Goal: Register for event/course

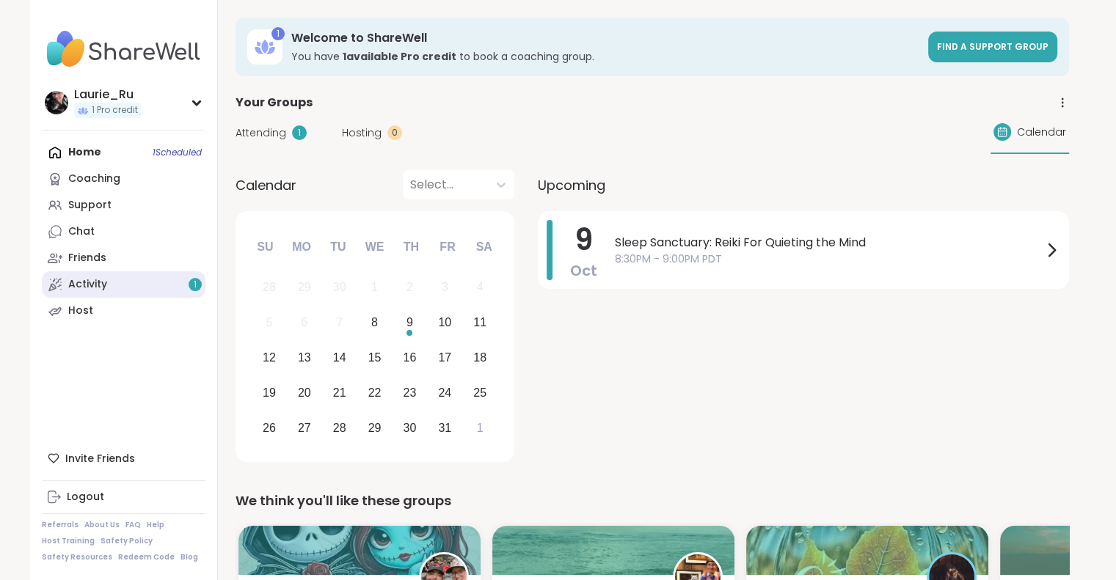
click at [131, 277] on link "Activity 1" at bounding box center [124, 284] width 164 height 26
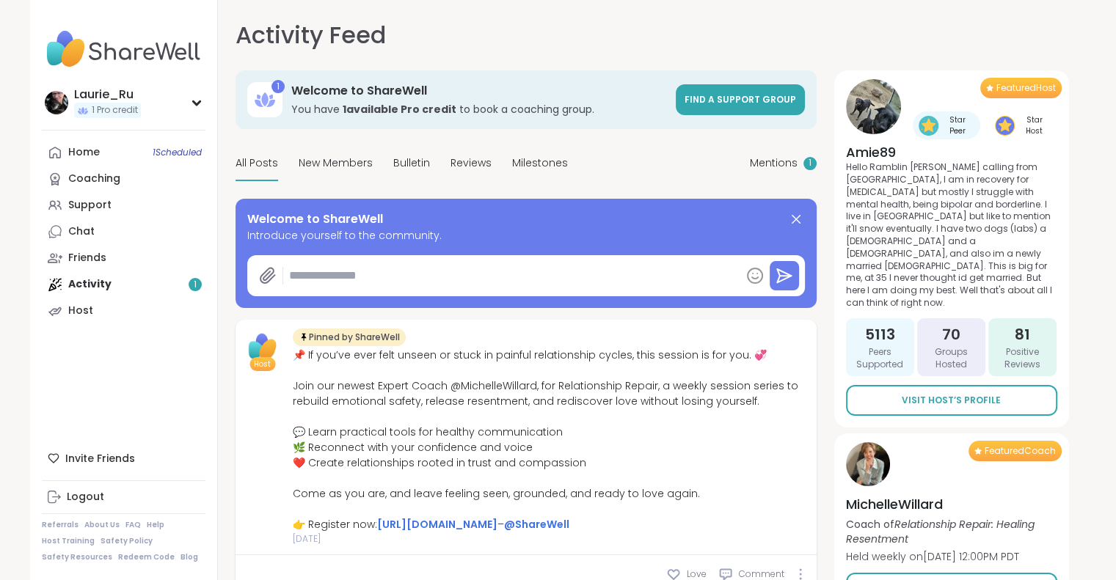
type textarea "*"
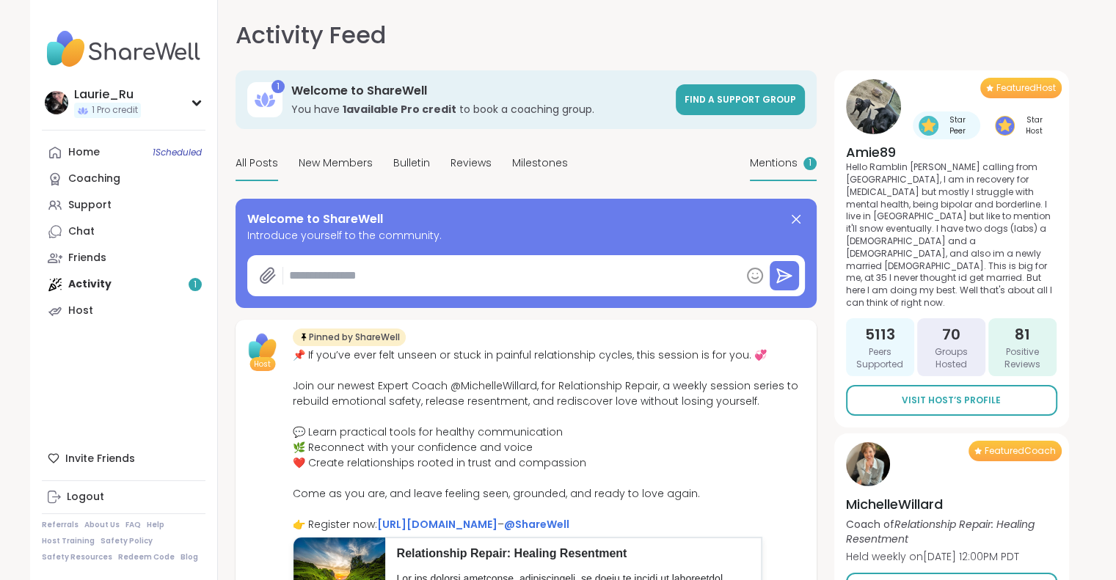
click at [786, 161] on span "Mentions" at bounding box center [774, 163] width 48 height 15
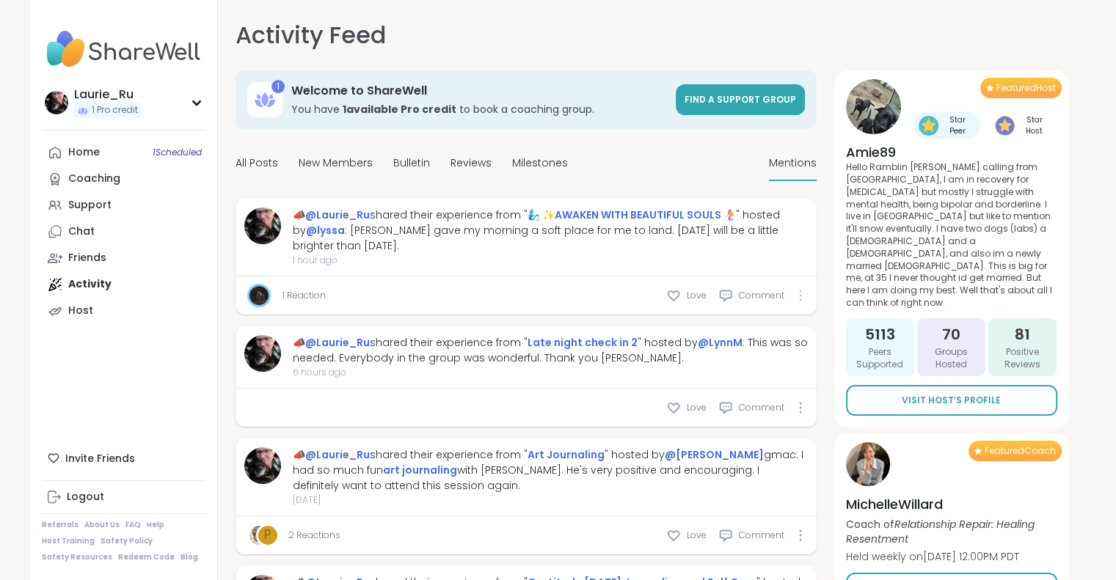
click at [803, 298] on div at bounding box center [800, 296] width 9 height 12
drag, startPoint x: 803, startPoint y: 298, endPoint x: 472, endPoint y: 299, distance: 330.8
click at [472, 299] on div "1 Reaction Love Comment" at bounding box center [525, 296] width 581 height 38
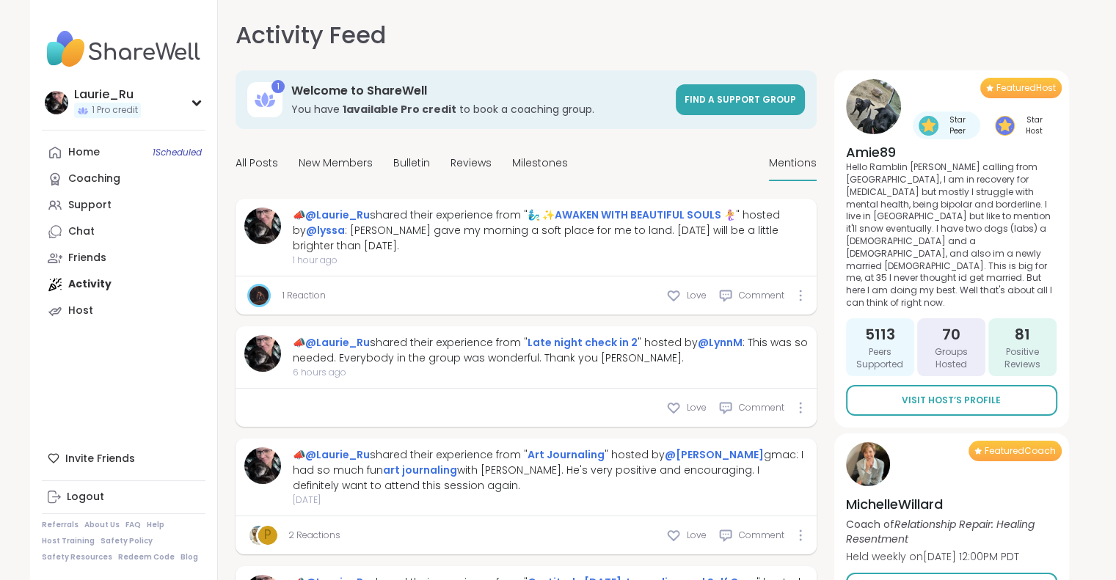
click at [1075, 182] on div "Activity Feed Mentions 1 Welcome to ShareWell You have 1 available Pro credit t…" at bounding box center [652, 299] width 869 height 598
click at [258, 290] on img at bounding box center [258, 295] width 19 height 19
click at [95, 208] on div "Support" at bounding box center [89, 205] width 43 height 15
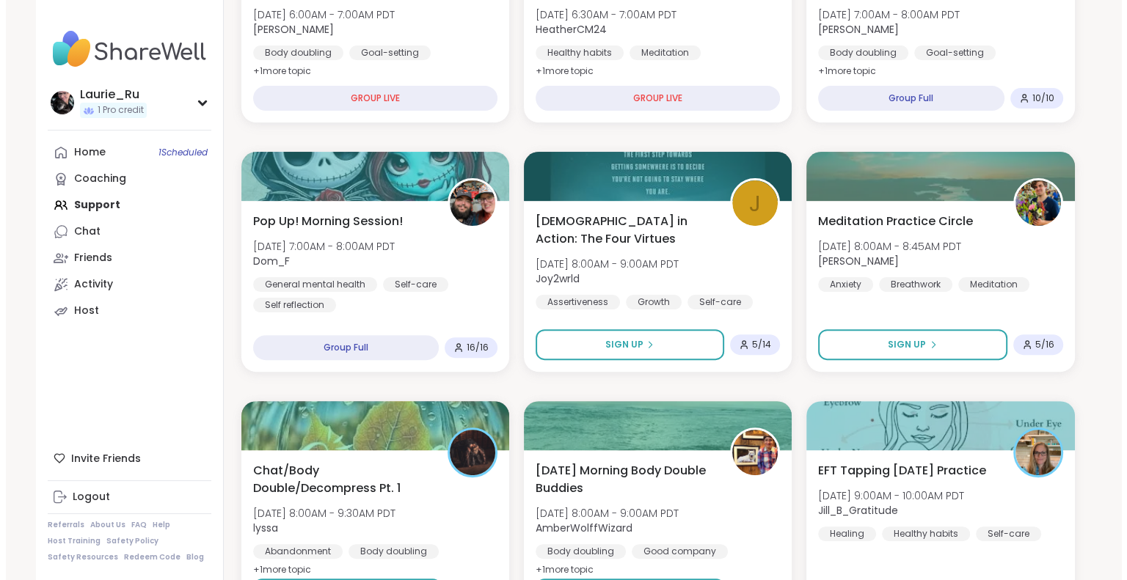
scroll to position [411, 0]
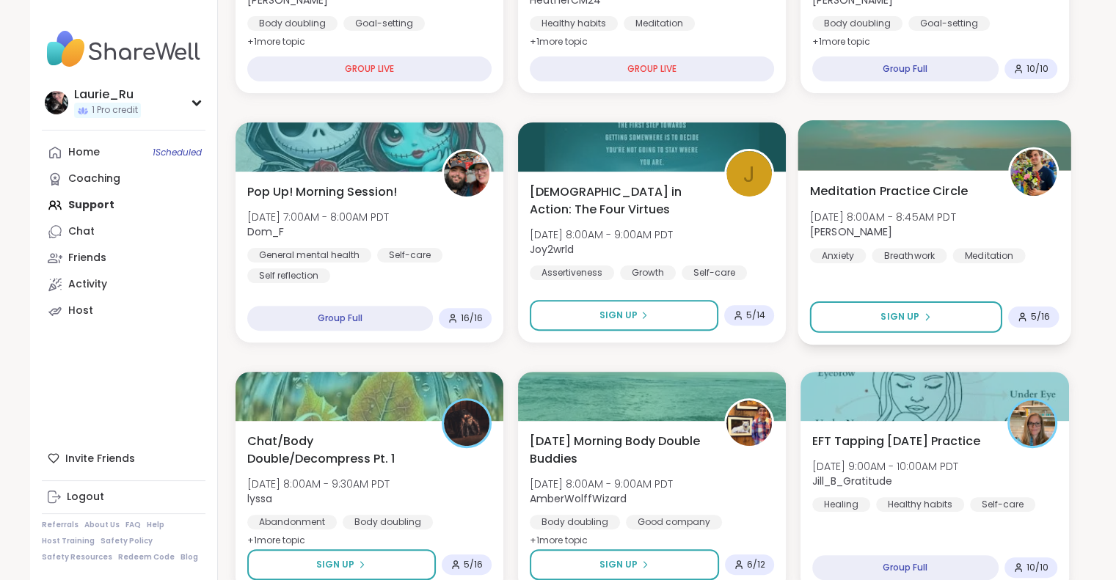
click at [868, 205] on div "Meditation Practice Circle [DATE] 8:00AM - 8:45AM PDT [PERSON_NAME] Breathwork …" at bounding box center [934, 222] width 249 height 81
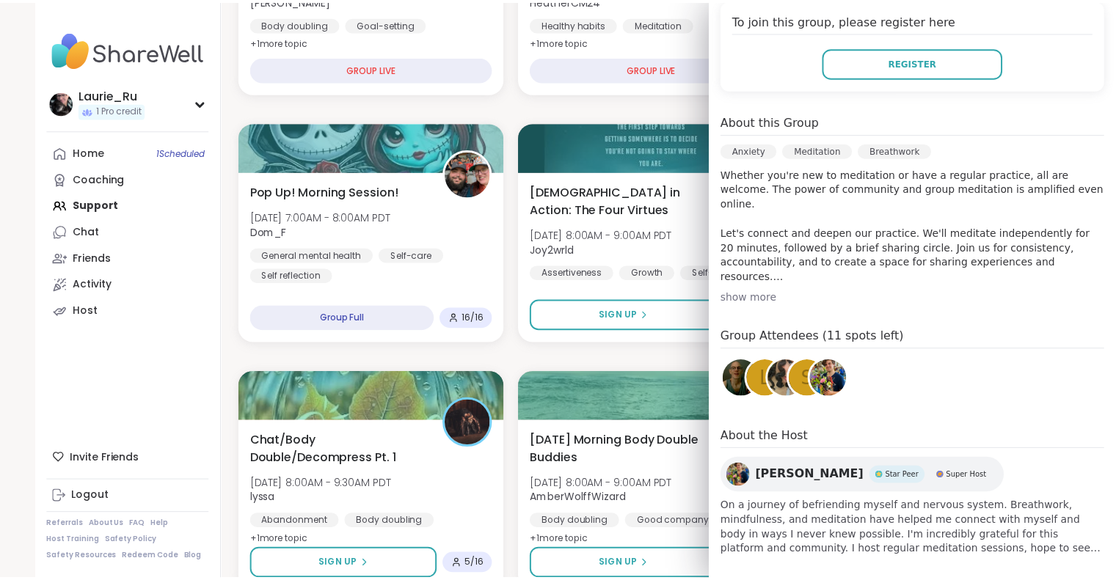
scroll to position [323, 0]
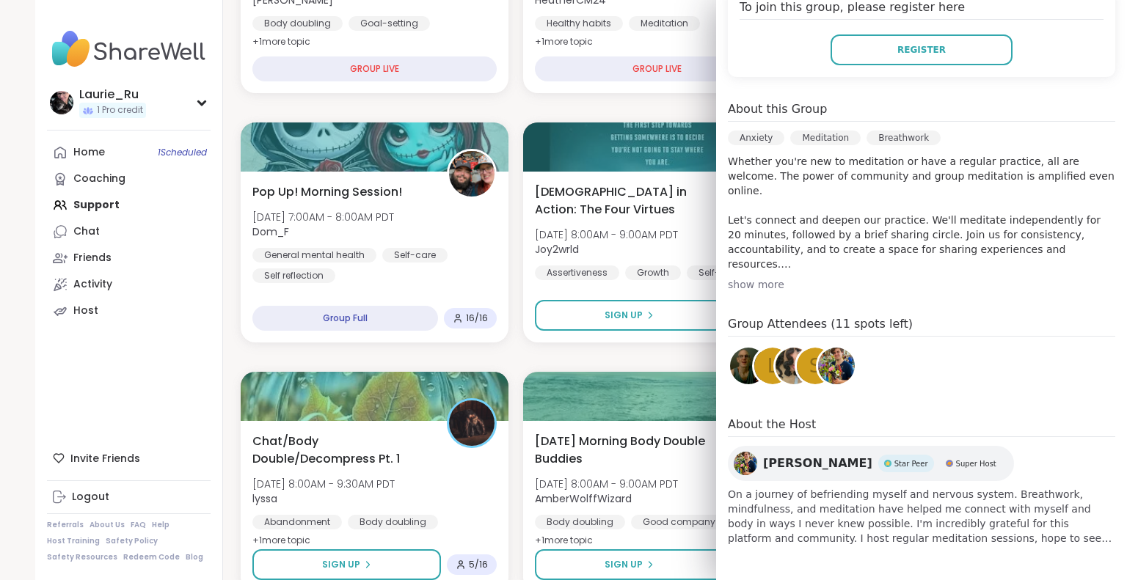
click at [754, 367] on div "l" at bounding box center [772, 366] width 37 height 37
click at [797, 370] on div "s" at bounding box center [815, 366] width 37 height 37
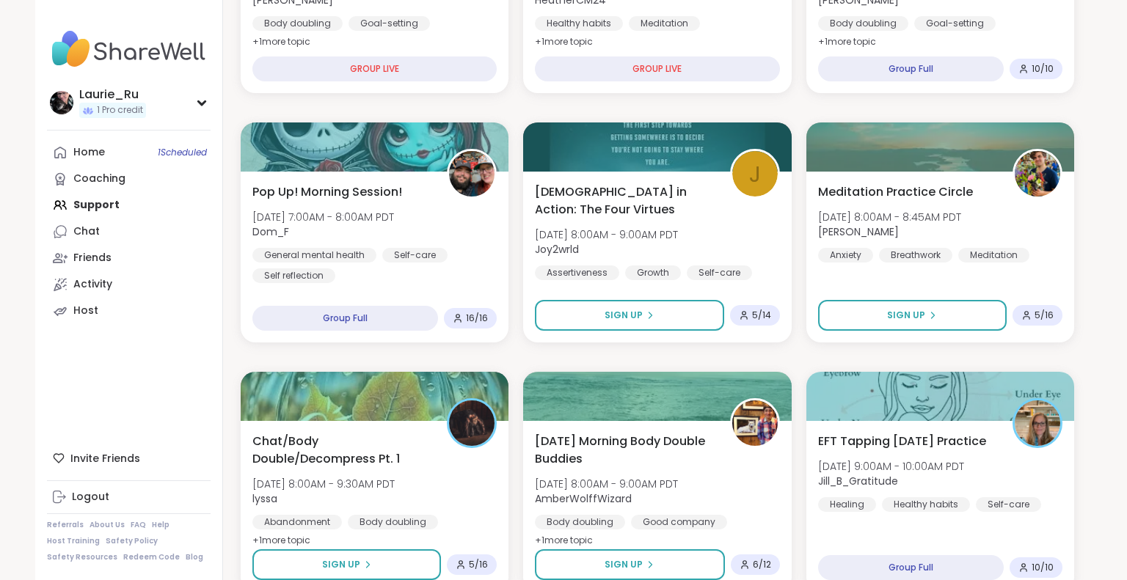
click at [130, 367] on div "[PERSON_NAME] 1 Pro credit Profile Membership Settings Help Home 1 Scheduled Co…" at bounding box center [129, 290] width 188 height 580
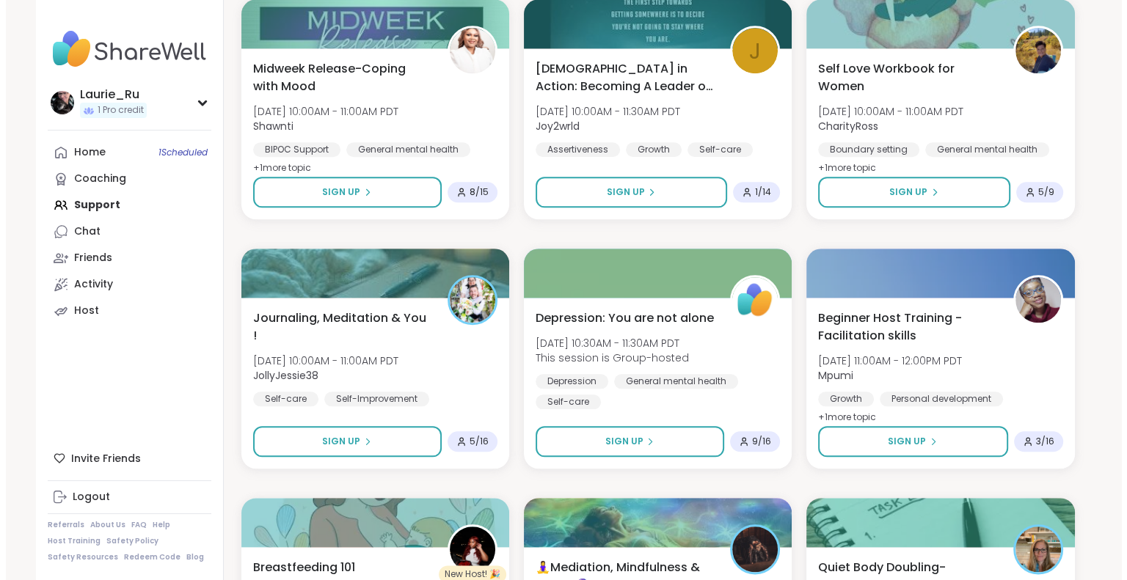
scroll to position [1544, 0]
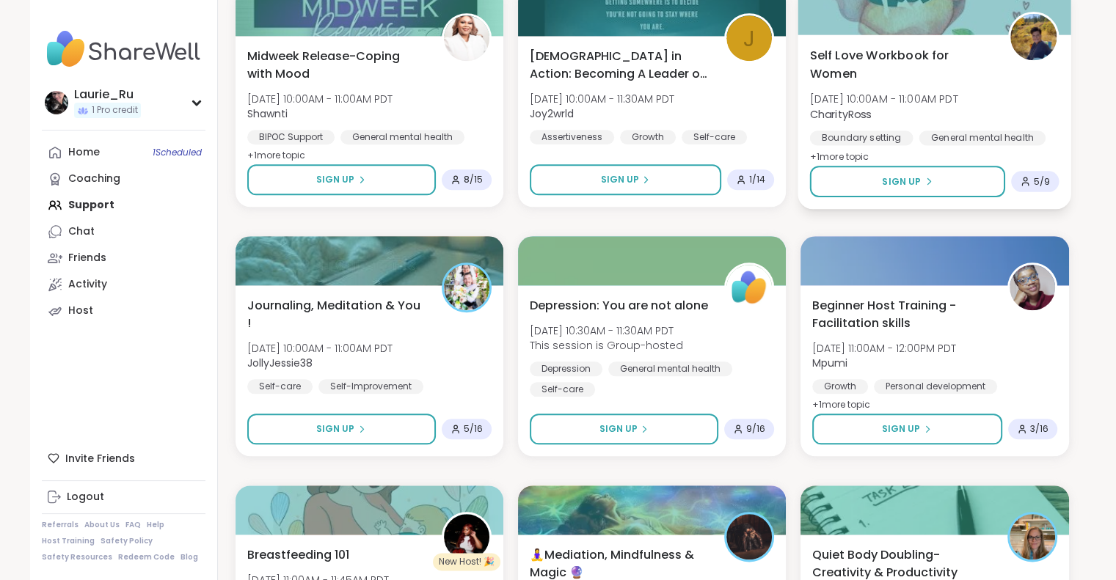
click at [893, 102] on span "[DATE] 10:00AM - 11:00AM PDT" at bounding box center [884, 99] width 148 height 15
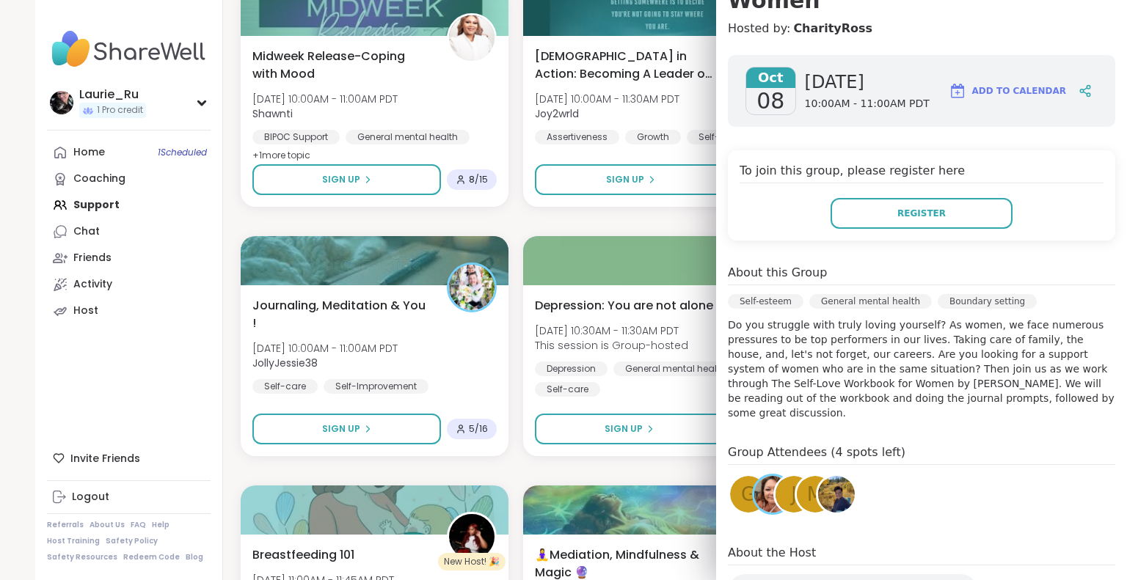
scroll to position [244, 0]
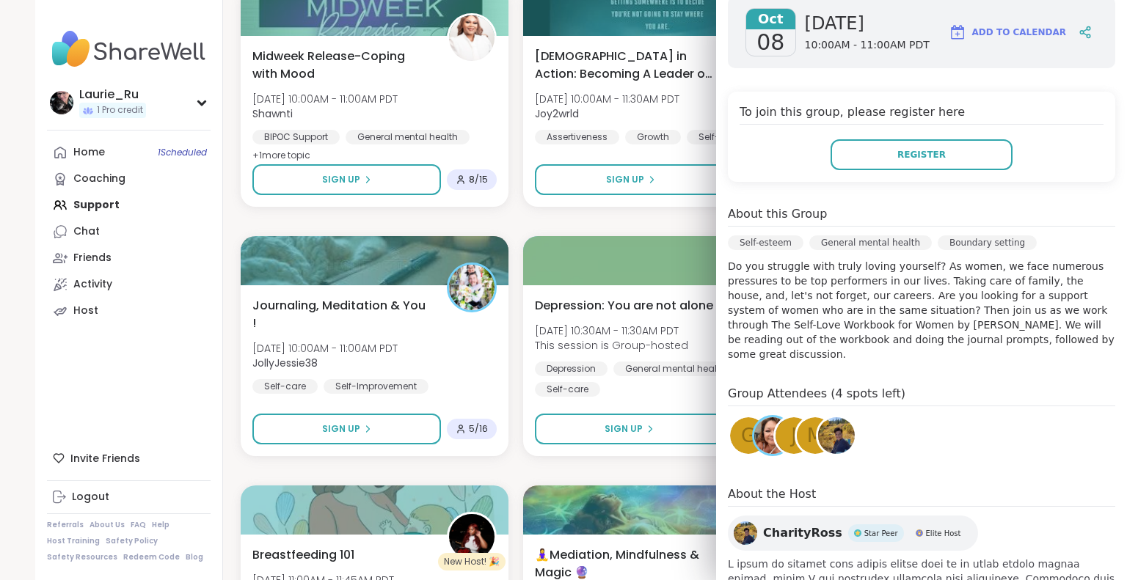
click at [754, 417] on img at bounding box center [772, 435] width 37 height 37
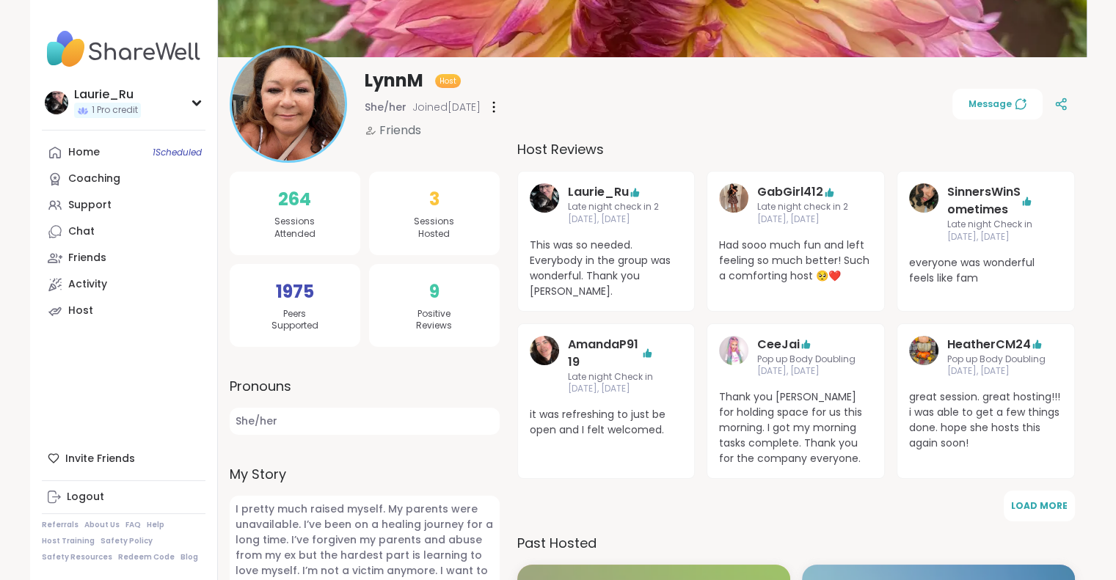
scroll to position [117, 0]
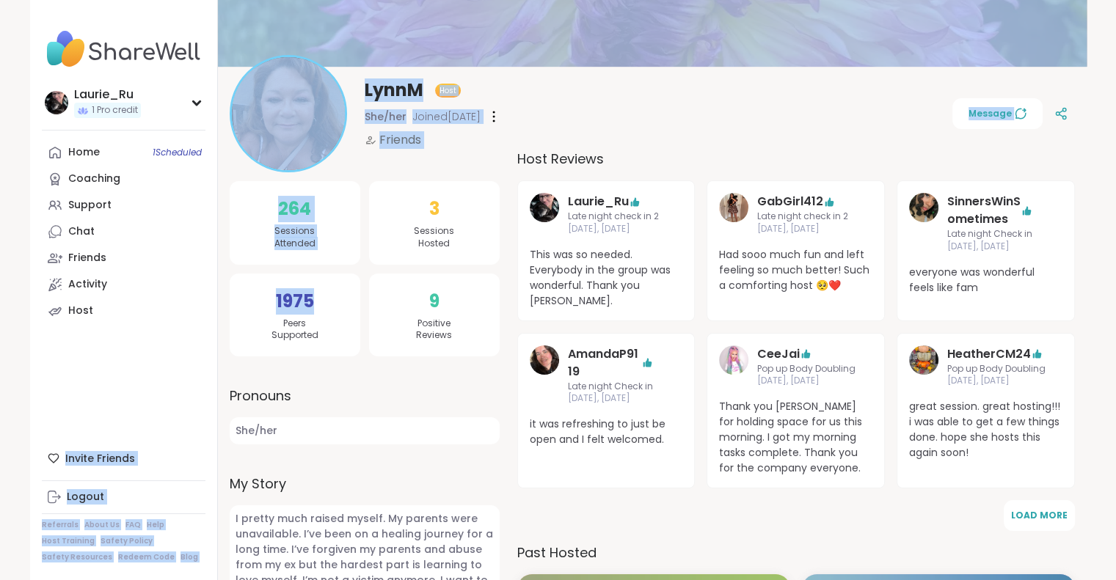
drag, startPoint x: 310, startPoint y: 271, endPoint x: 150, endPoint y: 362, distance: 183.3
click at [150, 362] on div "Laurie_Ru 1 Pro credit Profile Membership Settings Help Home 1 Scheduled Coachi…" at bounding box center [558, 462] width 1056 height 1158
click at [150, 362] on div "[PERSON_NAME] 1 Pro credit Profile Membership Settings Help Home 1 Scheduled Co…" at bounding box center [124, 290] width 188 height 580
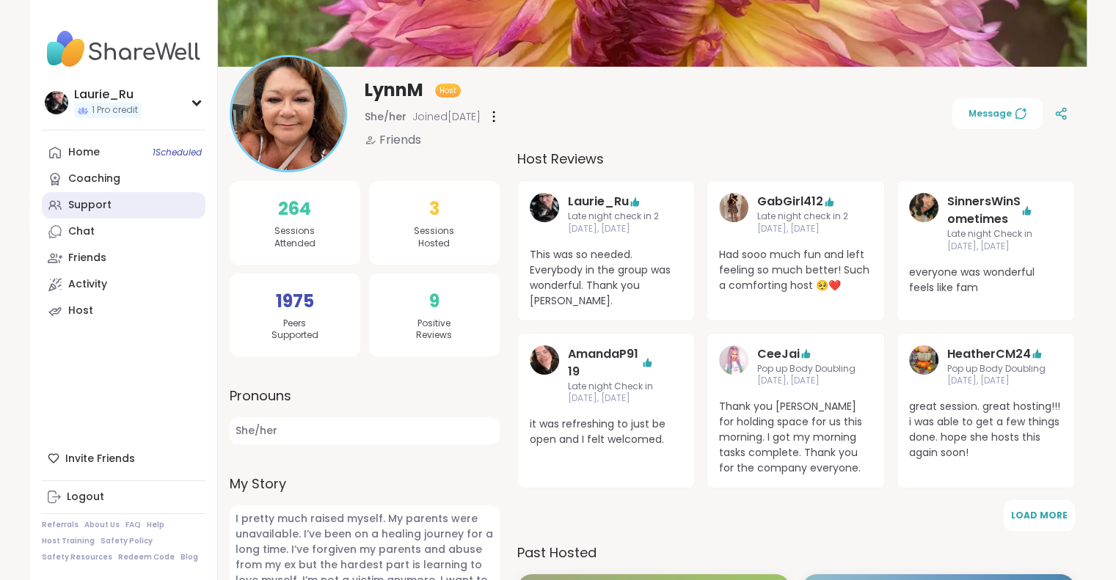
click at [84, 206] on div "Support" at bounding box center [89, 205] width 43 height 15
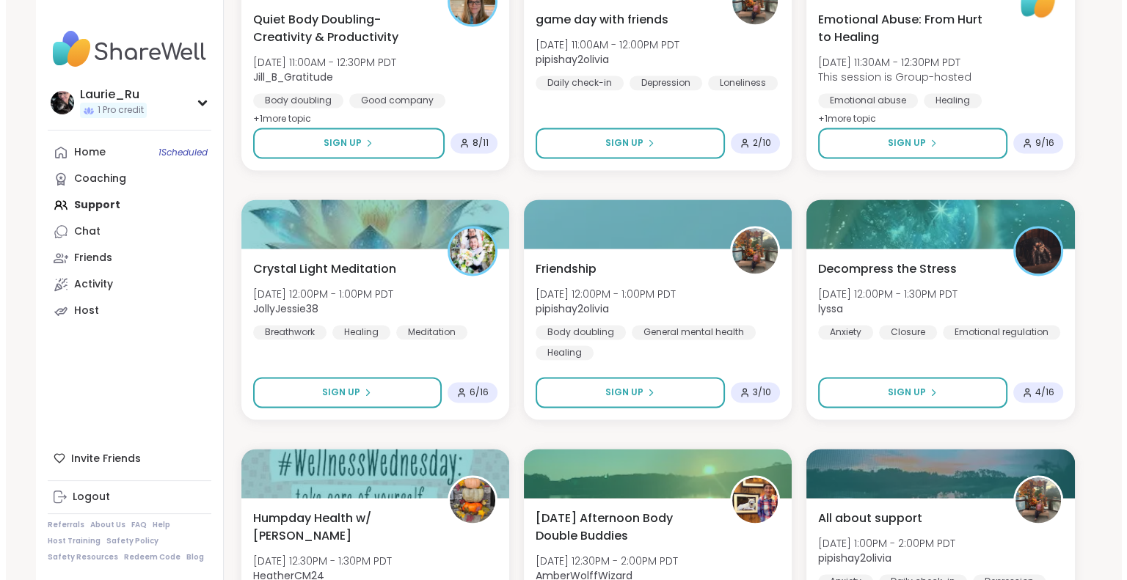
scroll to position [2101, 0]
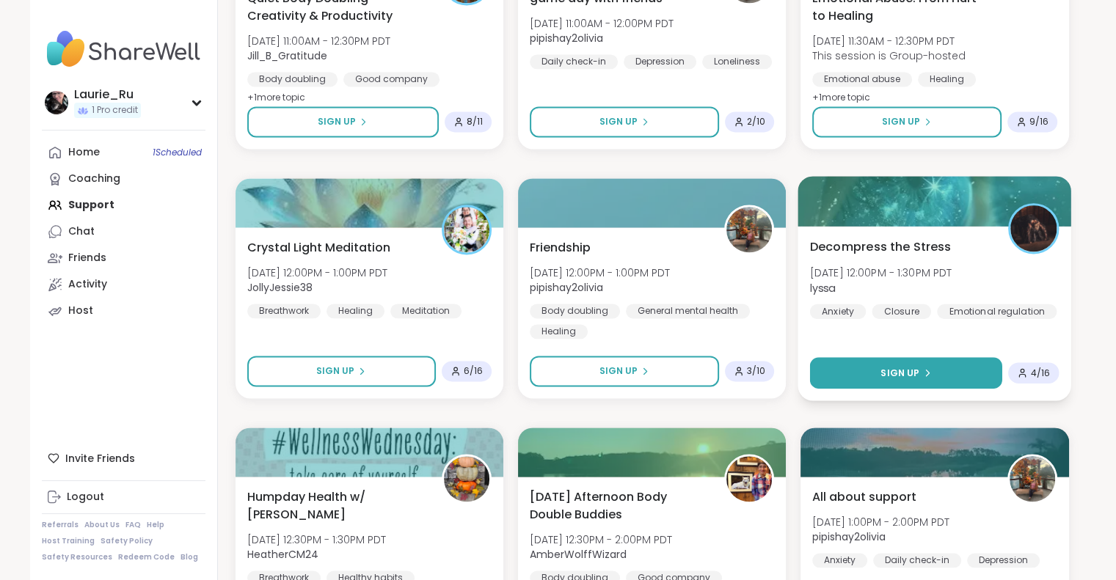
click at [913, 371] on span "Sign Up" at bounding box center [899, 372] width 39 height 13
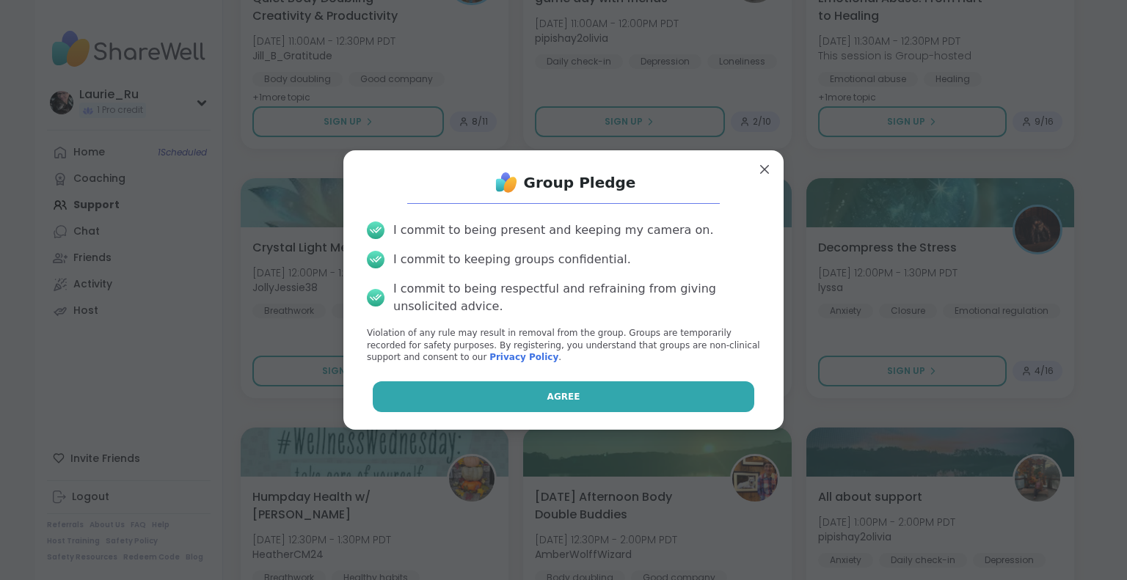
click at [618, 398] on button "Agree" at bounding box center [564, 396] width 382 height 31
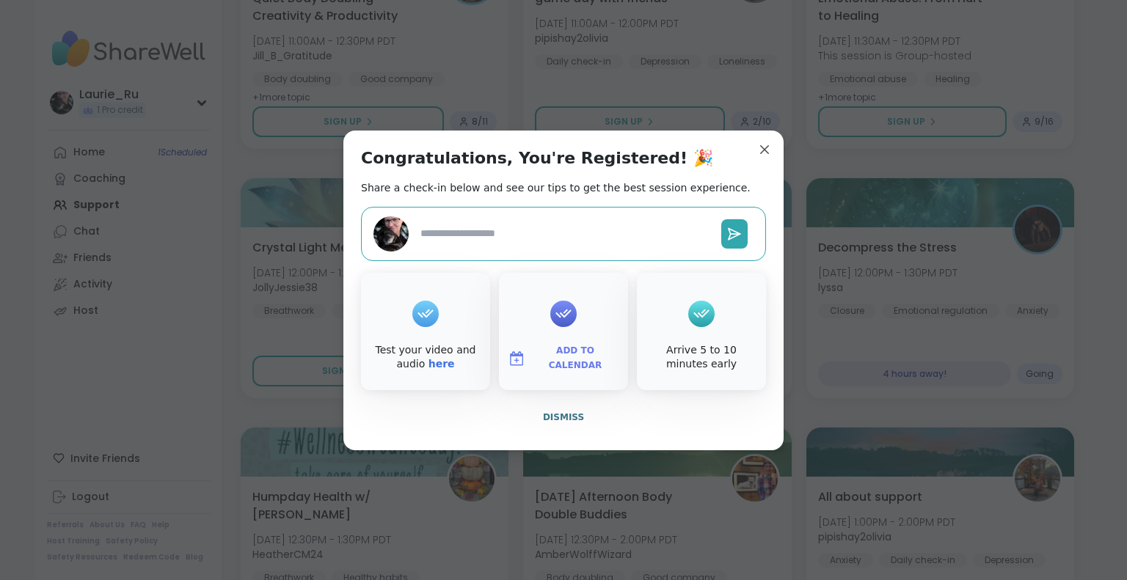
type textarea "*"
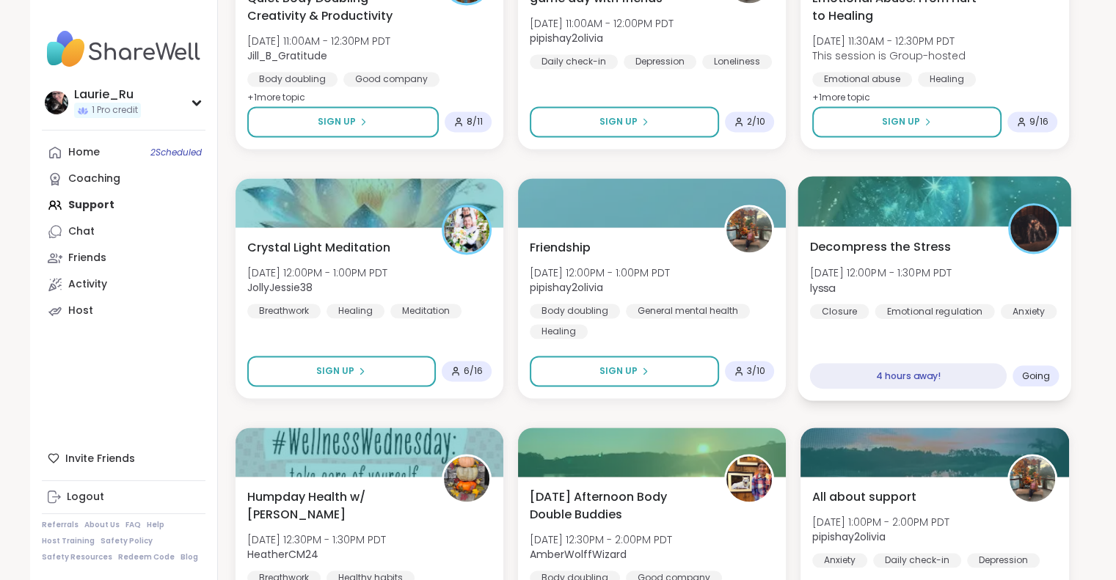
click at [901, 344] on div "Decompress the Stress Wed, Oct 08 | 12:00PM - 1:30PM PDT lyssa Closure Emotiona…" at bounding box center [935, 313] width 274 height 175
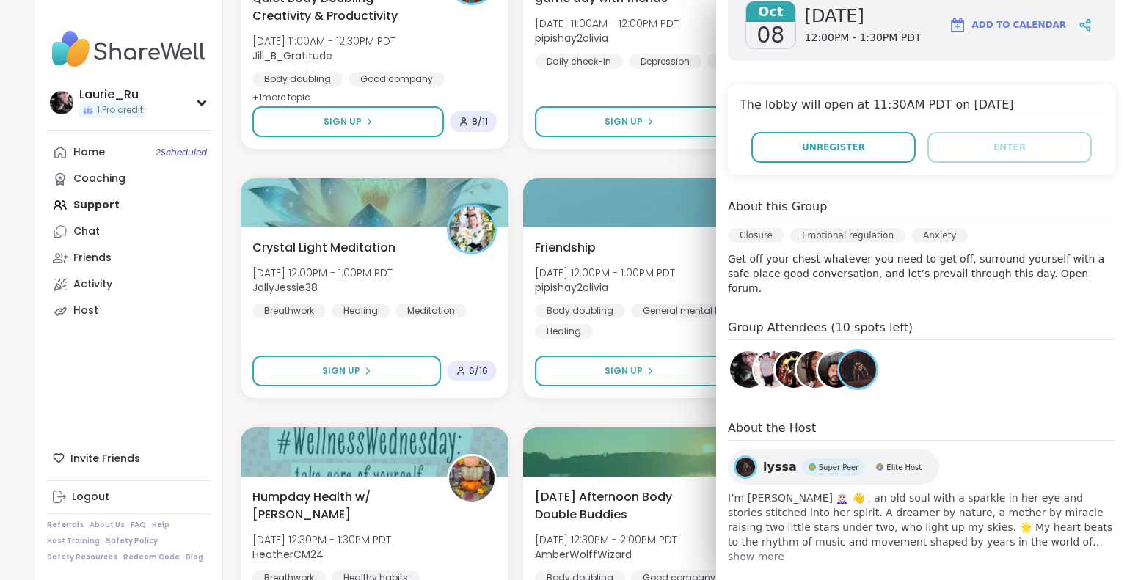
scroll to position [229, 0]
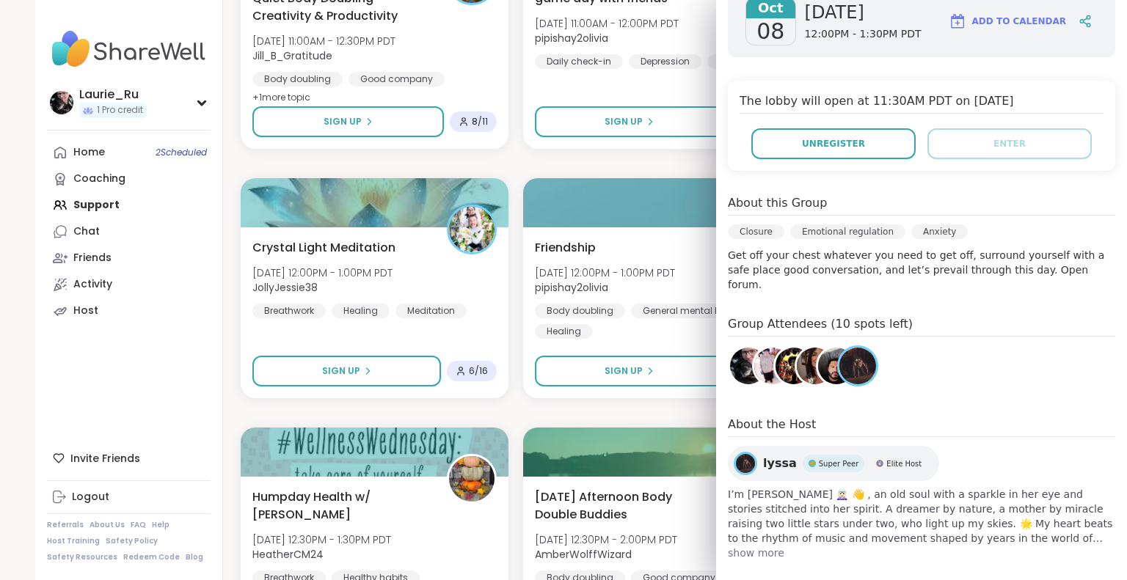
drag, startPoint x: 793, startPoint y: 354, endPoint x: 915, endPoint y: 372, distance: 123.0
click at [915, 372] on div "Group Attendees (10 spots left)" at bounding box center [921, 353] width 387 height 77
